Goal: Task Accomplishment & Management: Use online tool/utility

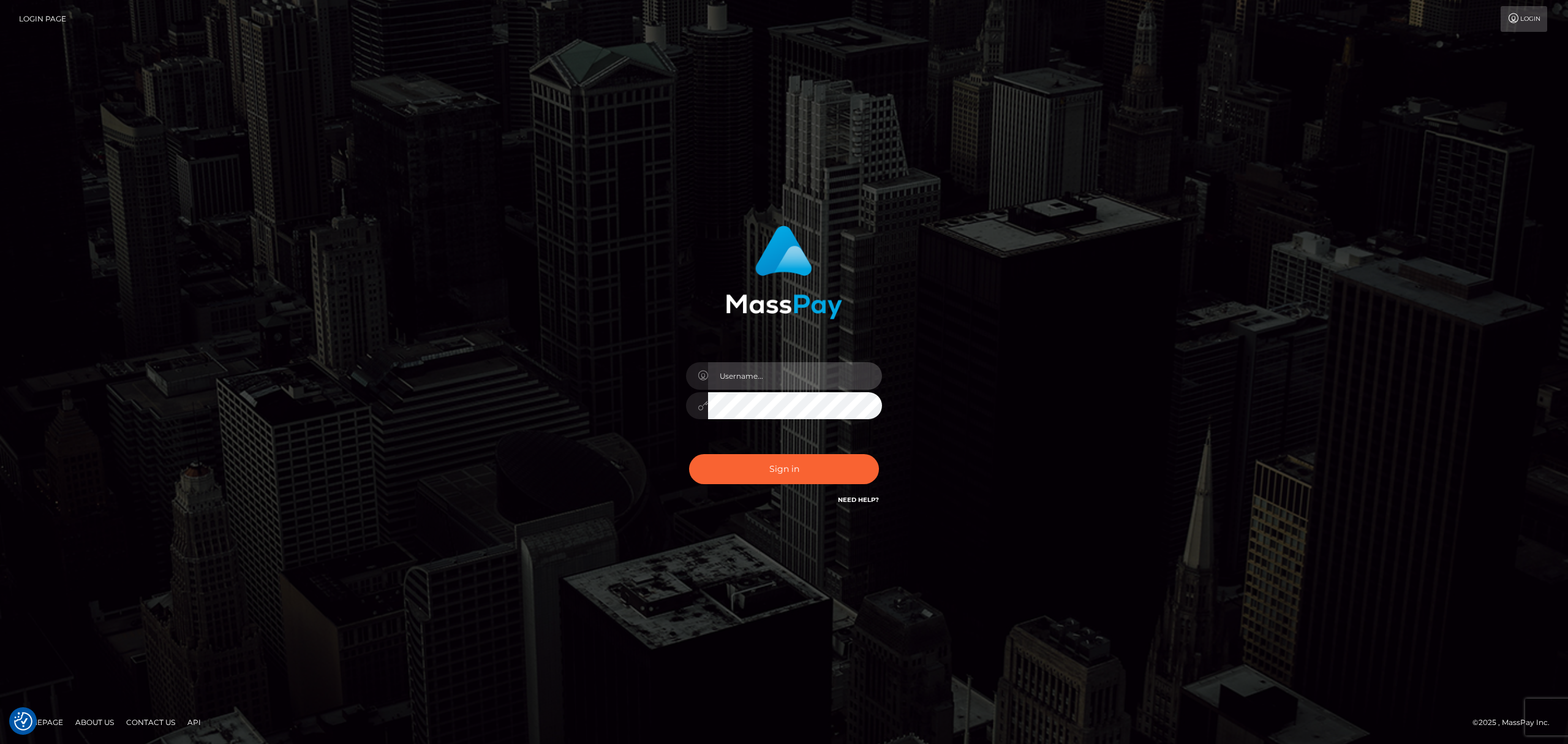
click at [755, 368] on input "text" at bounding box center [795, 375] width 174 height 28
click at [783, 378] on input "text" at bounding box center [795, 375] width 174 height 28
type input "Eric"
click at [785, 468] on button "Sign in" at bounding box center [784, 469] width 190 height 30
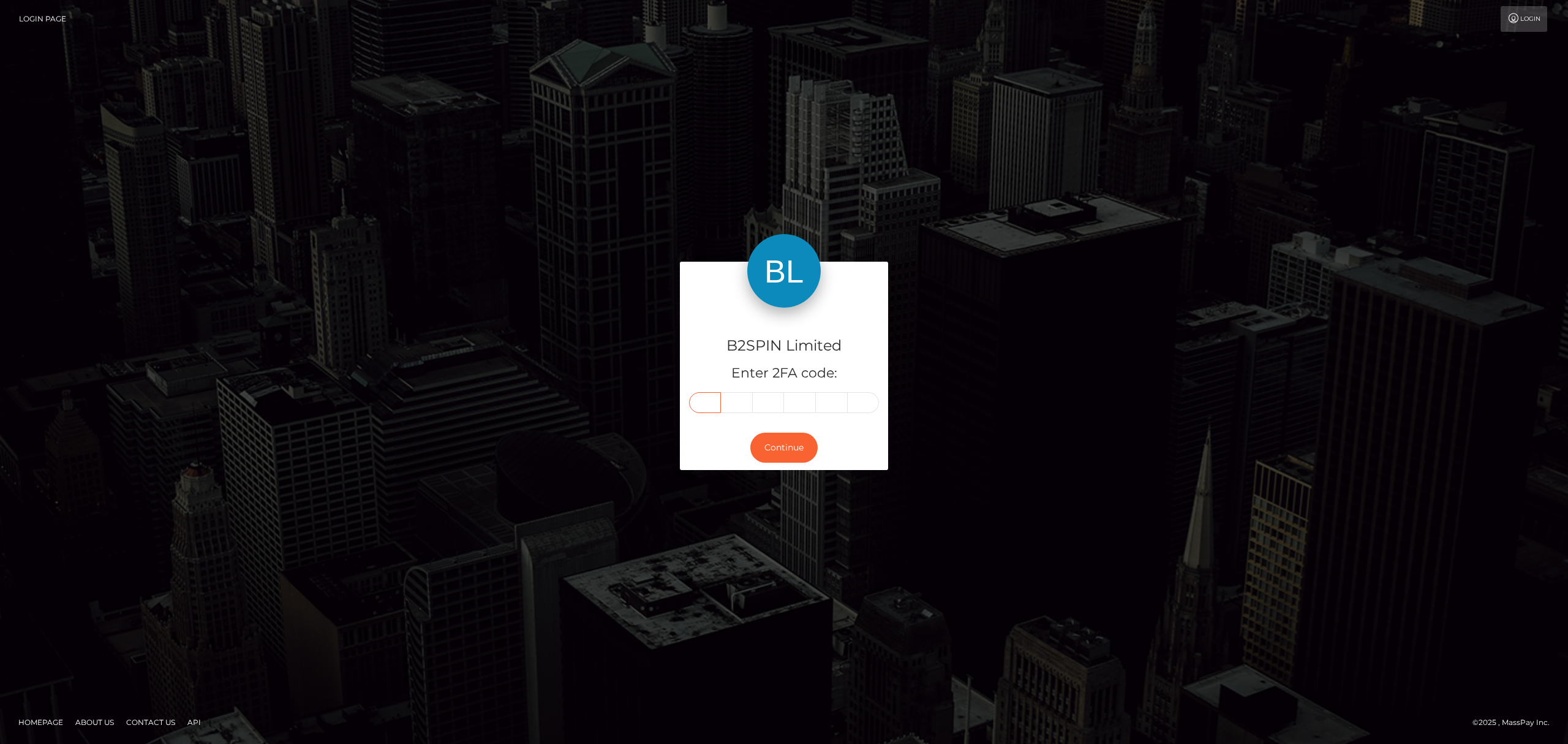
click at [711, 404] on input "text" at bounding box center [705, 402] width 32 height 21
paste input "0"
type input "0"
type input "7"
type input "3"
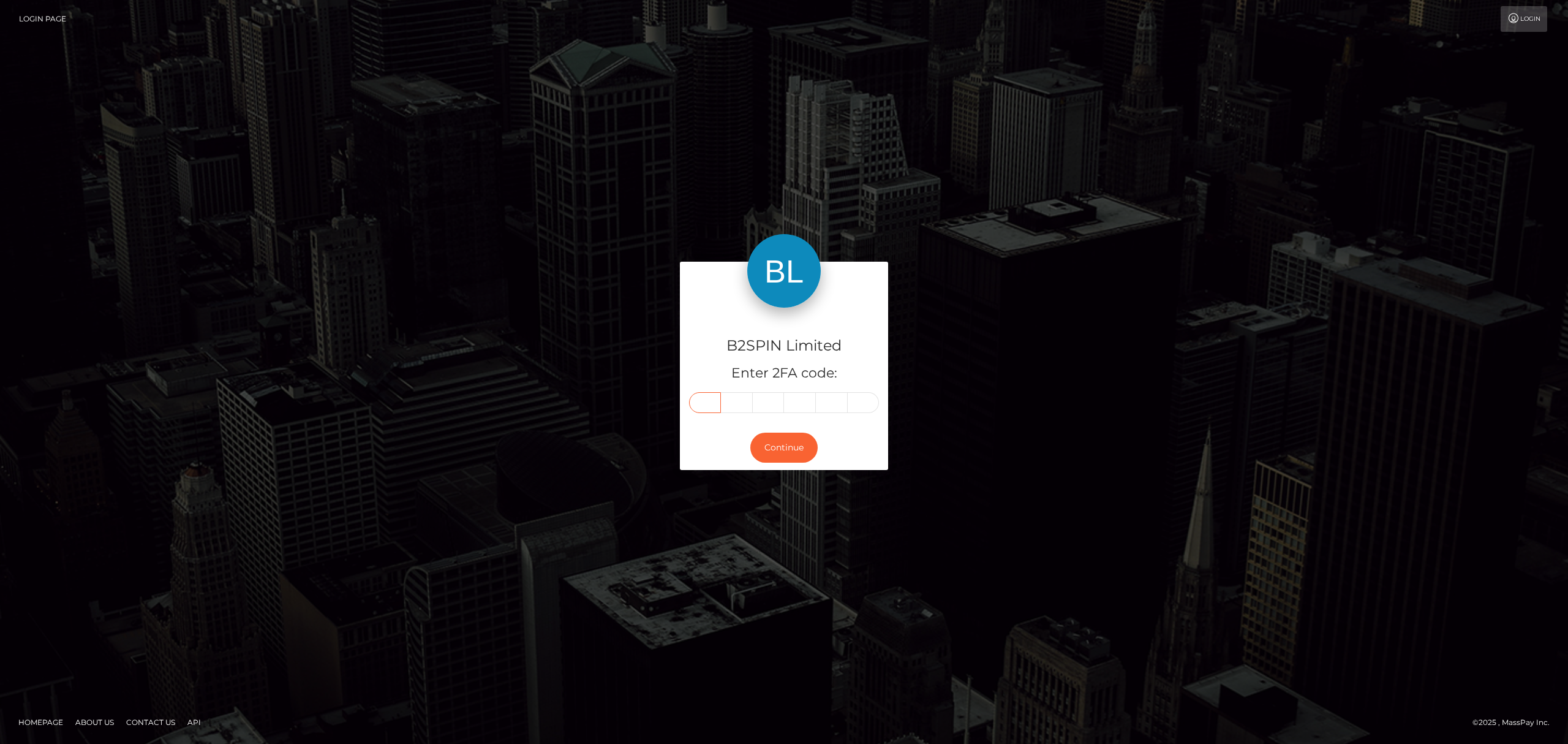
type input "6"
type input "4"
type input "6"
click at [782, 447] on button "Continue" at bounding box center [784, 447] width 67 height 30
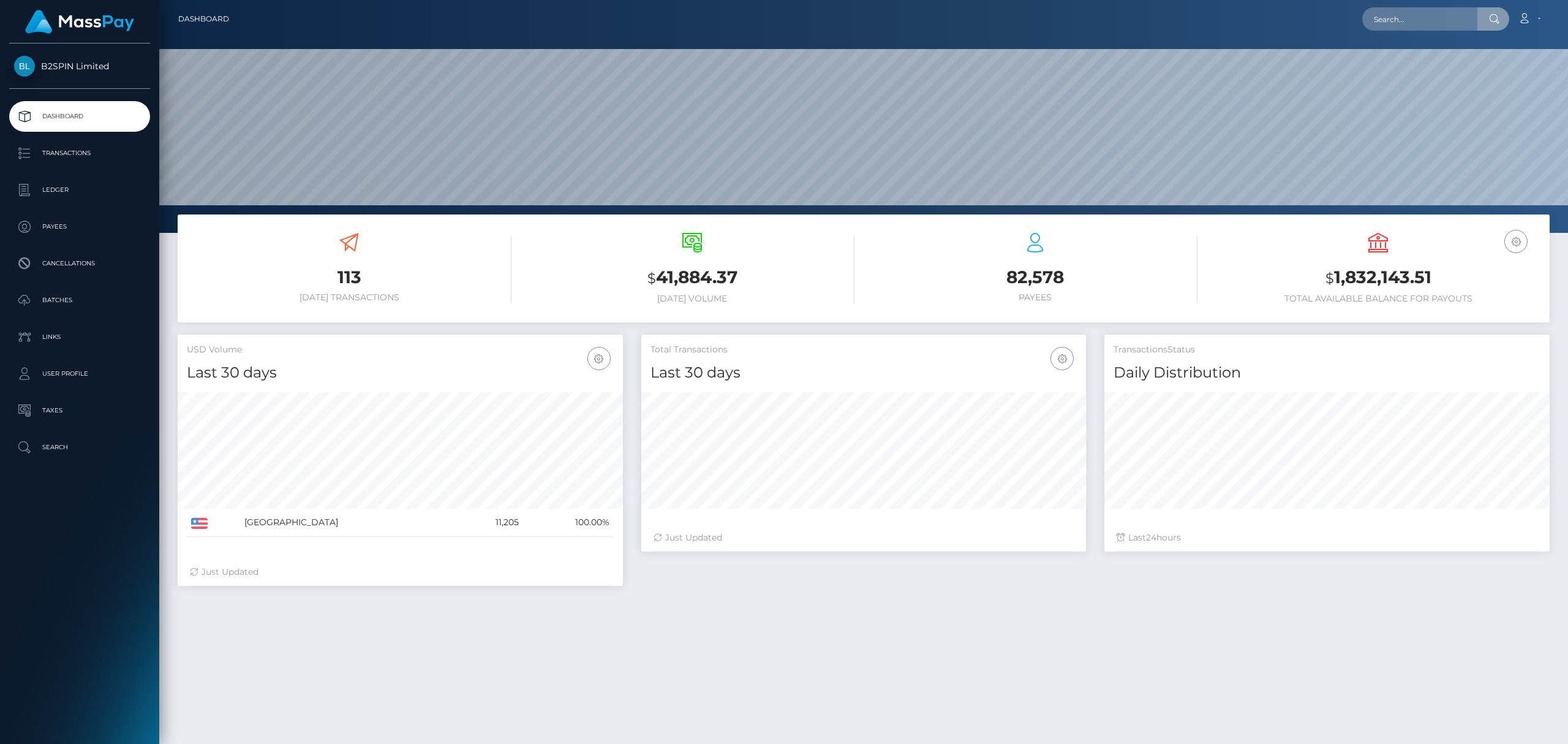
click at [1428, 17] on input "text" at bounding box center [1420, 19] width 115 height 23
type input "2c93cb7a-4da6-46e2-b96c-fbfa24f3a5d5"
